Goal: Information Seeking & Learning: Learn about a topic

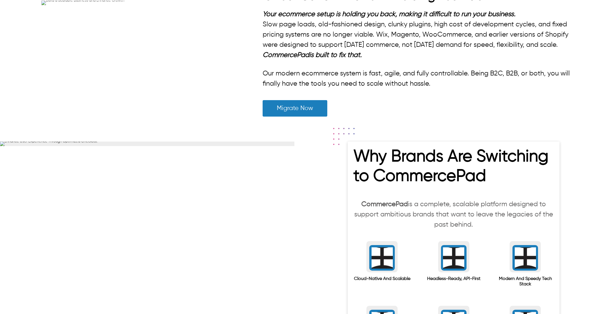
scroll to position [142, 0]
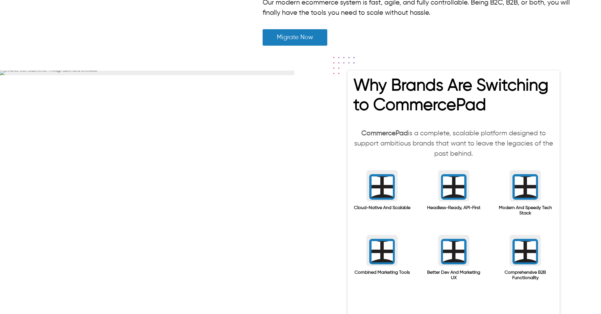
drag, startPoint x: 252, startPoint y: 155, endPoint x: 521, endPoint y: 149, distance: 269.6
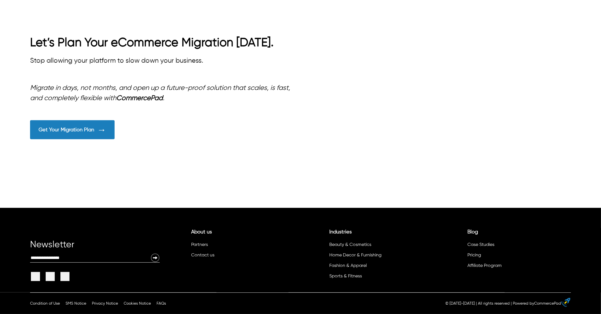
scroll to position [922, 0]
drag, startPoint x: 27, startPoint y: 108, endPoint x: 340, endPoint y: 244, distance: 341.8
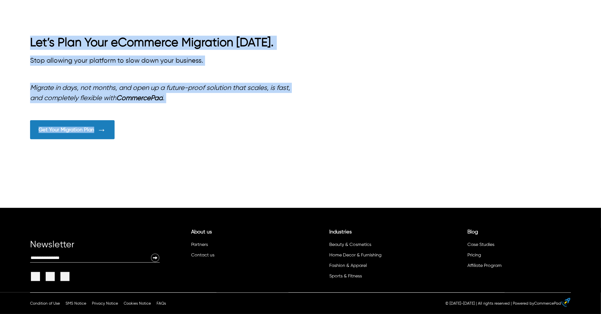
drag, startPoint x: 58, startPoint y: 128, endPoint x: 219, endPoint y: 230, distance: 190.8
click at [219, 208] on div "Let’s Plan Your eCommerce Migration [DATE]. Stop allowing your platform to slow…" at bounding box center [300, 92] width 601 height 232
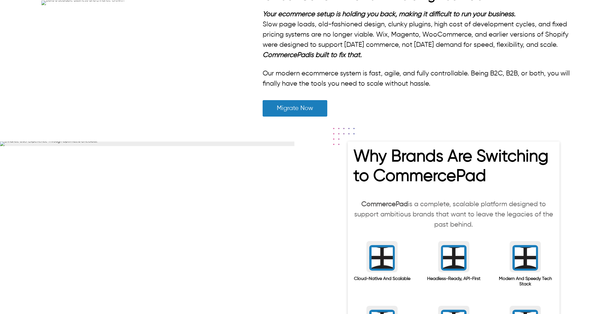
scroll to position [0, 0]
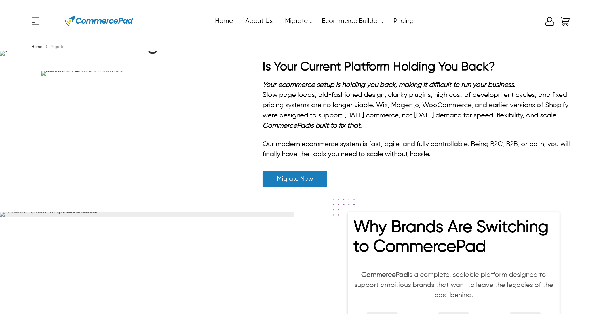
drag, startPoint x: 169, startPoint y: 126, endPoint x: 238, endPoint y: 133, distance: 69.9
click at [238, 54] on strong ": A Seamless eCommerce Migration Solution" at bounding box center [150, 36] width 232 height 36
click at [203, 54] on strong ": A Seamless eCommerce Migration Solution" at bounding box center [150, 36] width 232 height 36
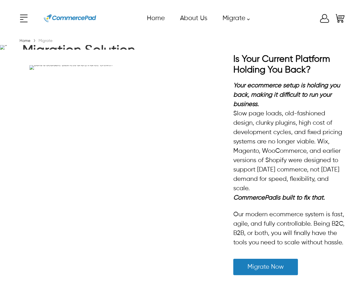
click at [339, 194] on p "Slow page loads, old-fashioned design, clunky plugins, high cost of development…" at bounding box center [290, 151] width 112 height 84
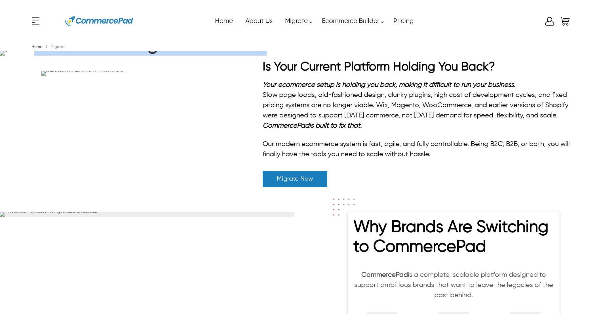
drag, startPoint x: 156, startPoint y: 124, endPoint x: 271, endPoint y: 142, distance: 116.1
click at [271, 100] on div "CommercePad : A Seamless eCommerce Migration Solution Move from legacy and limi…" at bounding box center [153, 53] width 246 height 92
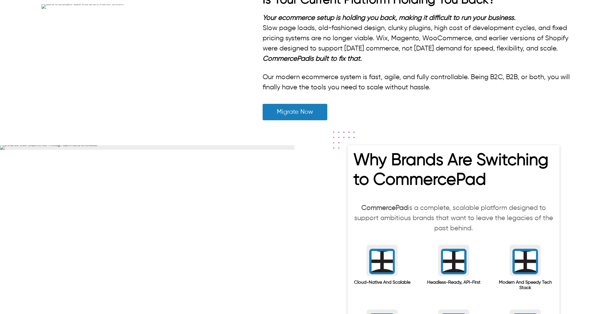
scroll to position [71, 0]
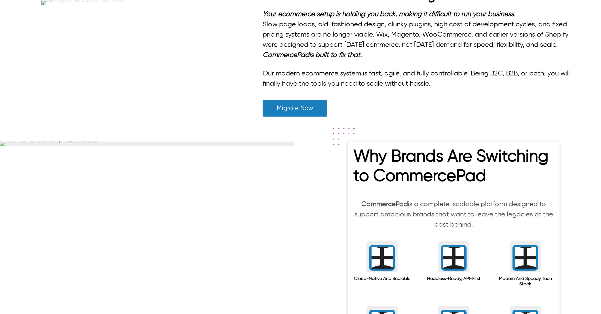
drag, startPoint x: 156, startPoint y: 52, endPoint x: 273, endPoint y: 82, distance: 120.5
drag, startPoint x: 213, startPoint y: 100, endPoint x: 258, endPoint y: 97, distance: 45.5
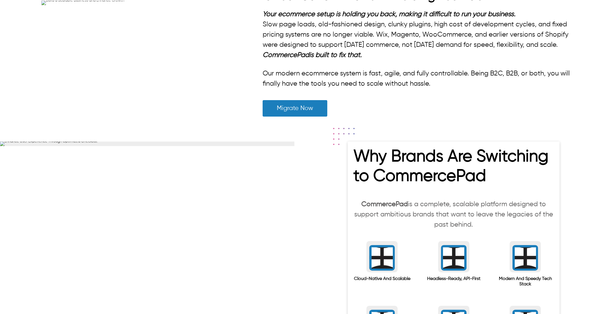
copy em "headless solution."
drag, startPoint x: 253, startPoint y: 95, endPoint x: 201, endPoint y: 91, distance: 52.1
copy em "headless solution"
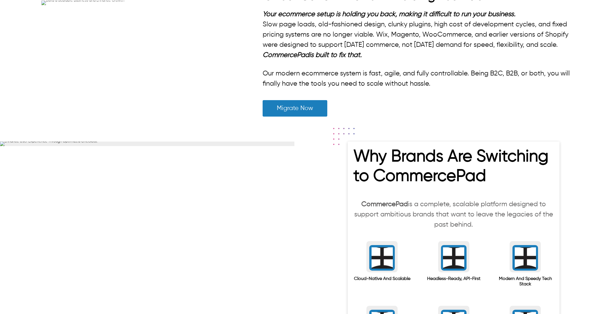
drag, startPoint x: 251, startPoint y: 93, endPoint x: 199, endPoint y: 94, distance: 51.9
drag, startPoint x: 265, startPoint y: 98, endPoint x: 260, endPoint y: 99, distance: 5.9
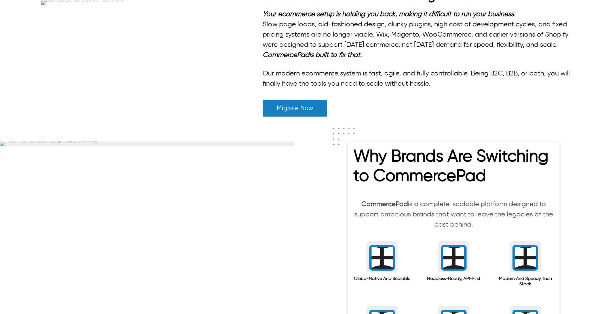
drag, startPoint x: 254, startPoint y: 100, endPoint x: 258, endPoint y: 96, distance: 5.9
drag, startPoint x: 197, startPoint y: 94, endPoint x: 254, endPoint y: 93, distance: 56.5
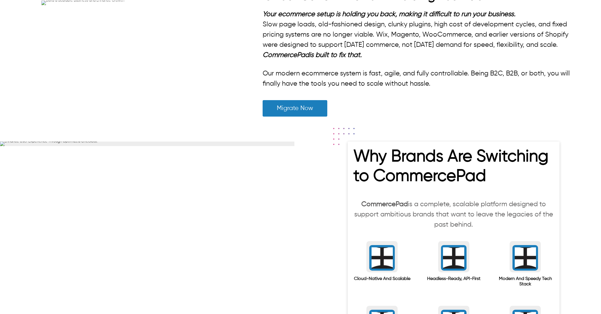
drag, startPoint x: 255, startPoint y: 94, endPoint x: 200, endPoint y: 97, distance: 55.1
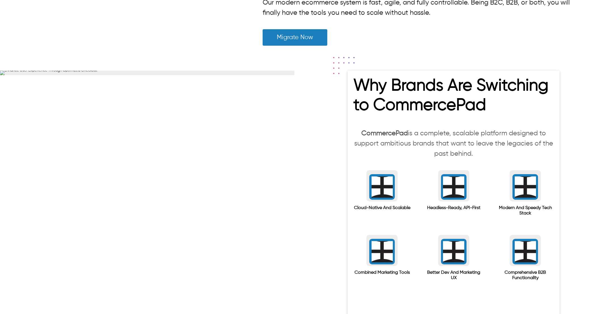
copy p "Magento"
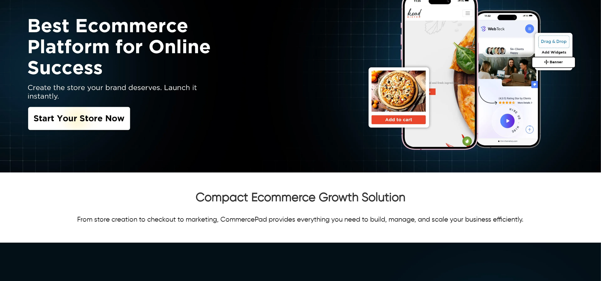
scroll to position [142, 0]
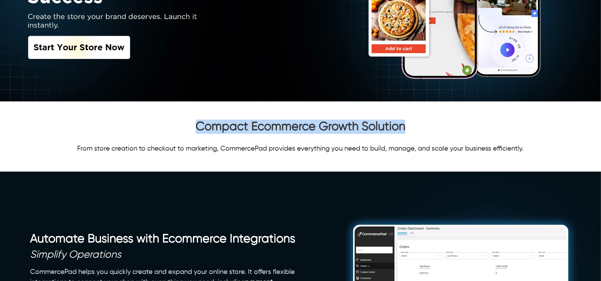
drag, startPoint x: 192, startPoint y: 132, endPoint x: 425, endPoint y: 124, distance: 233.4
click at [419, 123] on h2 "Compact Ecommerce Growth Solution" at bounding box center [300, 127] width 541 height 17
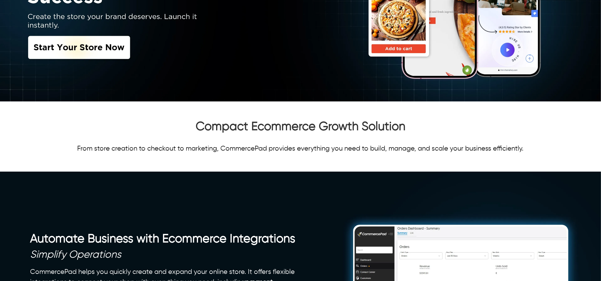
drag, startPoint x: 195, startPoint y: 123, endPoint x: 248, endPoint y: 126, distance: 52.9
click at [248, 124] on h2 "Compact Ecommerce Growth Solution" at bounding box center [300, 127] width 541 height 17
copy h2 "Compact"
click at [196, 129] on h2 "Compact Ecommerce Growth Solution" at bounding box center [300, 127] width 541 height 17
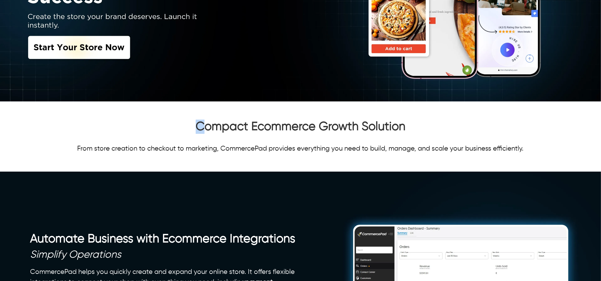
drag, startPoint x: 183, startPoint y: 124, endPoint x: 210, endPoint y: 123, distance: 26.7
click at [208, 123] on h2 "Compact Ecommerce Growth Solution" at bounding box center [300, 127] width 541 height 17
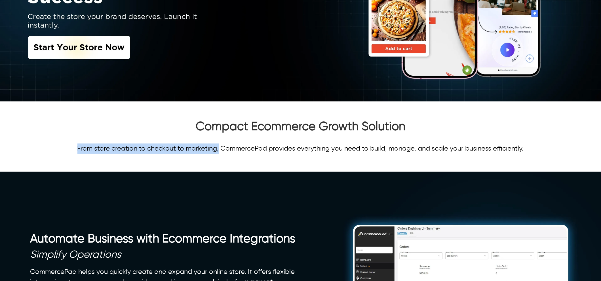
drag, startPoint x: 72, startPoint y: 152, endPoint x: 218, endPoint y: 147, distance: 146.8
click at [218, 147] on p "From store creation to checkout to marketing, CommercePad provides everything y…" at bounding box center [300, 148] width 541 height 10
click at [147, 152] on p "From store creation to checkout to marketing, CommercePad provides everything y…" at bounding box center [300, 148] width 541 height 10
drag, startPoint x: 216, startPoint y: 148, endPoint x: 76, endPoint y: 151, distance: 139.3
click at [76, 151] on p "From store creation to checkout to marketing, CommercePad provides everything y…" at bounding box center [300, 148] width 541 height 10
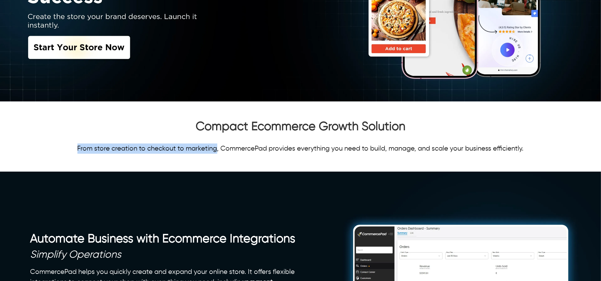
click at [67, 152] on p "From store creation to checkout to marketing, CommercePad provides everything y…" at bounding box center [300, 148] width 541 height 10
drag, startPoint x: 76, startPoint y: 152, endPoint x: 218, endPoint y: 148, distance: 142.2
click at [218, 148] on p "From store creation to checkout to marketing, CommercePad provides everything y…" at bounding box center [300, 148] width 541 height 10
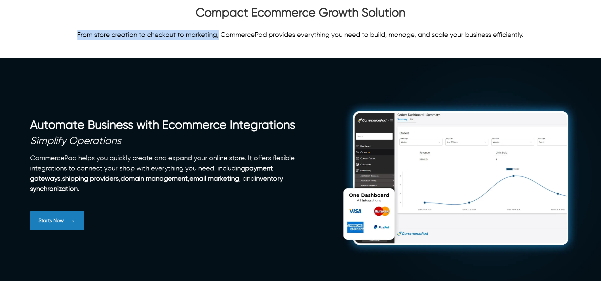
scroll to position [283, 0]
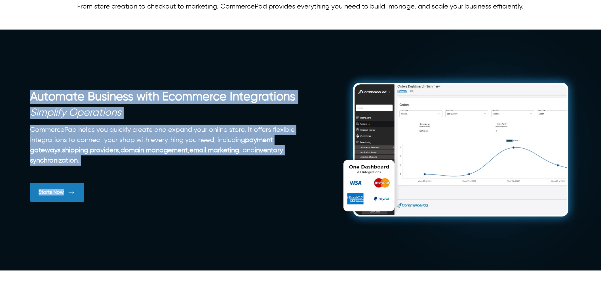
drag, startPoint x: 73, startPoint y: 91, endPoint x: 192, endPoint y: 169, distance: 141.5
click at [192, 169] on div "Automate Business with Ecommerce Integrations Simplify Operations CommercePad h…" at bounding box center [300, 150] width 601 height 241
click at [148, 126] on p "CommercePad helps you quickly create and expand your online store. It offers fl…" at bounding box center [165, 145] width 271 height 41
click at [138, 65] on div at bounding box center [300, 150] width 601 height 241
drag, startPoint x: 138, startPoint y: 65, endPoint x: 206, endPoint y: 166, distance: 122.1
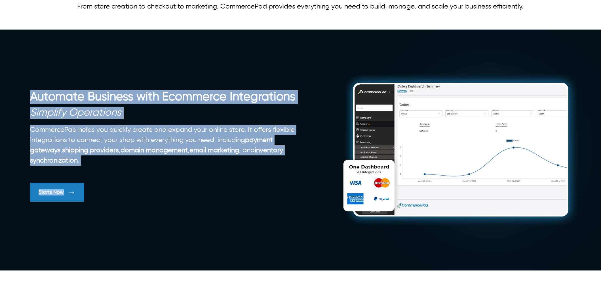
click at [206, 166] on div "Automate Business with Ecommerce Integrations Simplify Operations CommercePad h…" at bounding box center [300, 150] width 601 height 241
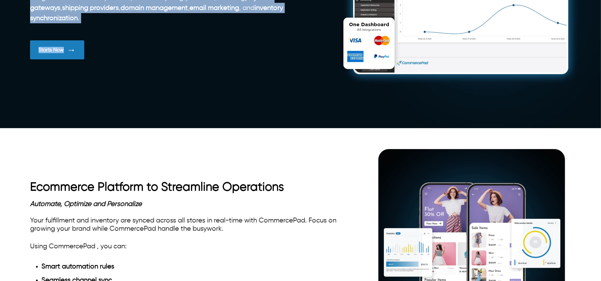
scroll to position [496, 0]
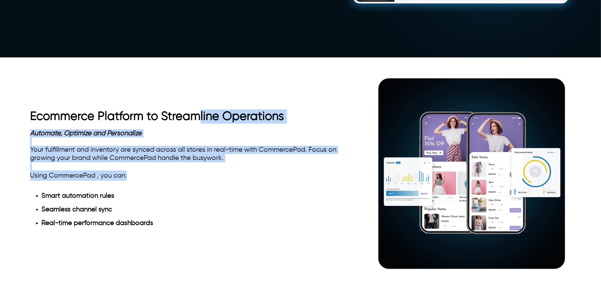
drag, startPoint x: 196, startPoint y: 90, endPoint x: 231, endPoint y: 169, distance: 86.4
click at [231, 169] on div "Ecommerce Platform to Streamline Operations Automate, Optimize and Personalize …" at bounding box center [300, 172] width 541 height 221
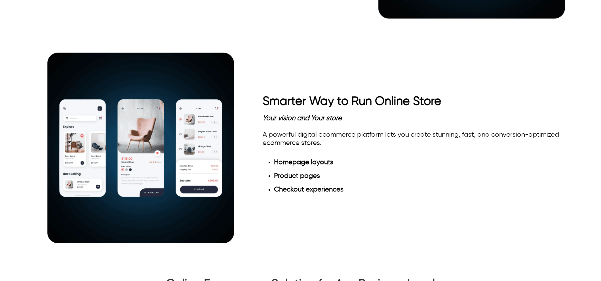
scroll to position [780, 0]
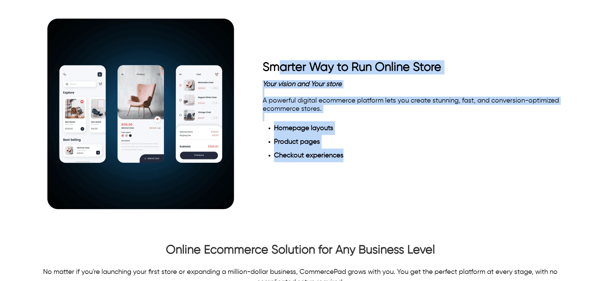
drag, startPoint x: 289, startPoint y: 28, endPoint x: 456, endPoint y: 191, distance: 233.9
click at [460, 190] on div "Smarter Way to Run Online Store Your vision and Your store A powerful digital e…" at bounding box center [300, 113] width 541 height 221
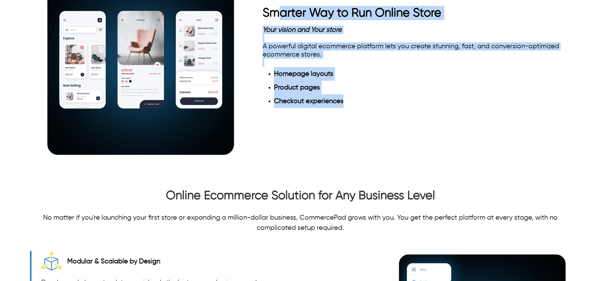
scroll to position [922, 0]
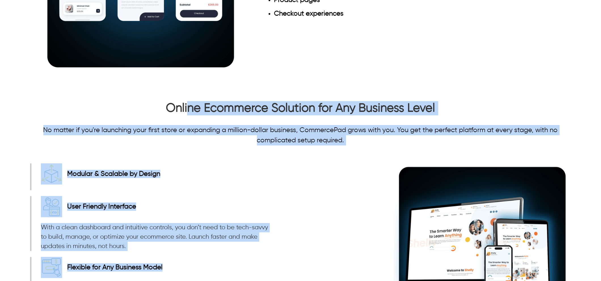
drag, startPoint x: 199, startPoint y: 98, endPoint x: 417, endPoint y: 177, distance: 232.2
click at [417, 177] on div "Best Ecommerce Platform for Your Online Success Compact Ecommerce Growth Soluti…" at bounding box center [300, 13] width 601 height 1785
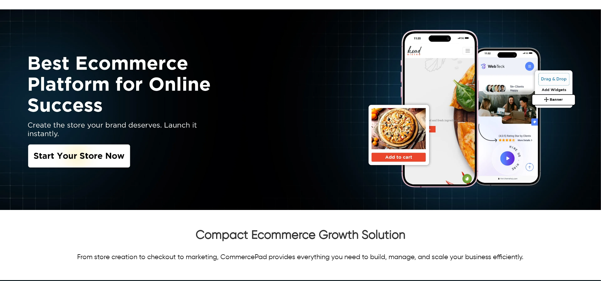
scroll to position [0, 0]
